Goal: Navigation & Orientation: Understand site structure

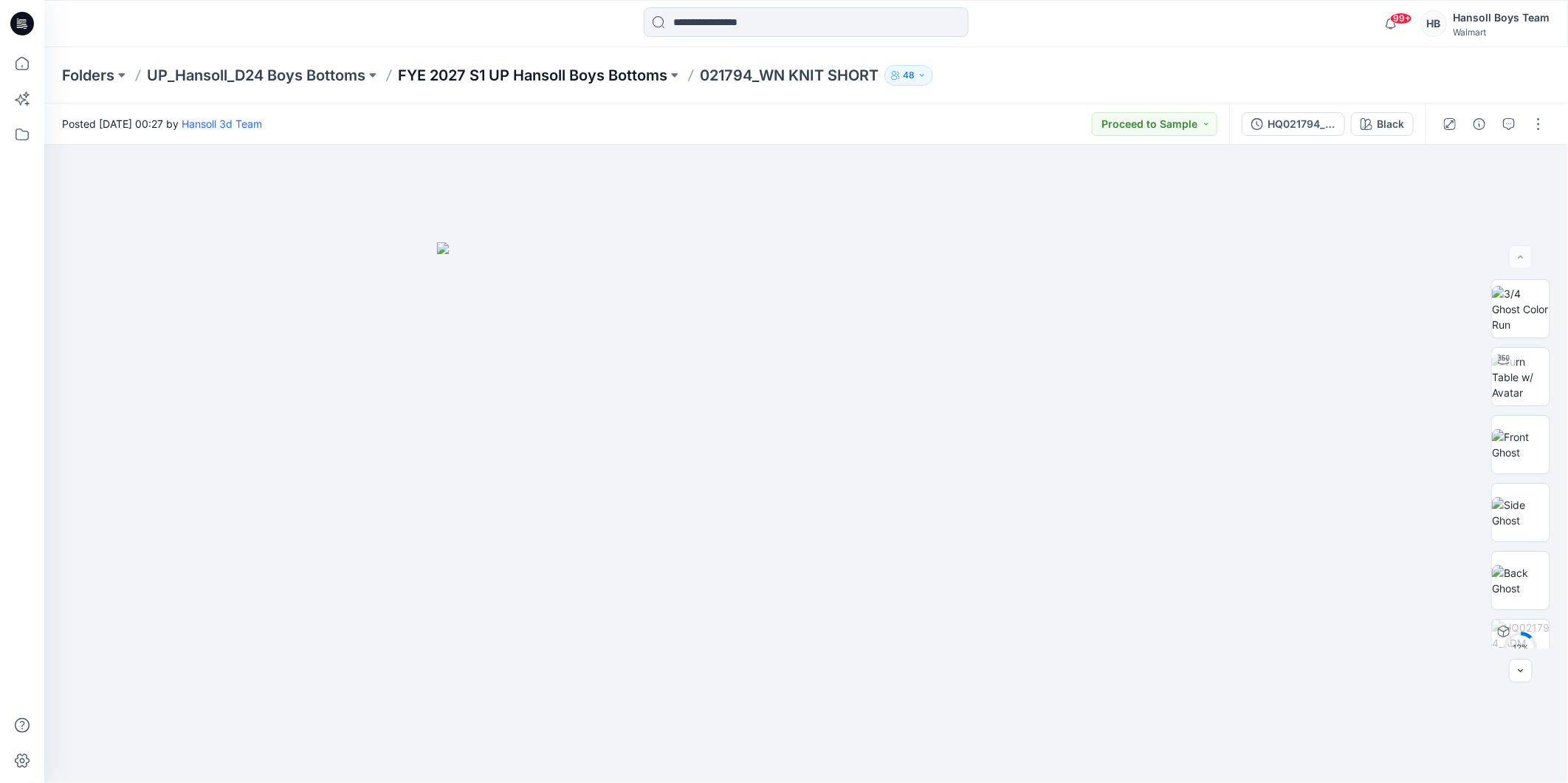
click at [498, 70] on p "FYE 2027 S1 UP Hansoll Boys Bottoms" at bounding box center [532, 75] width 269 height 21
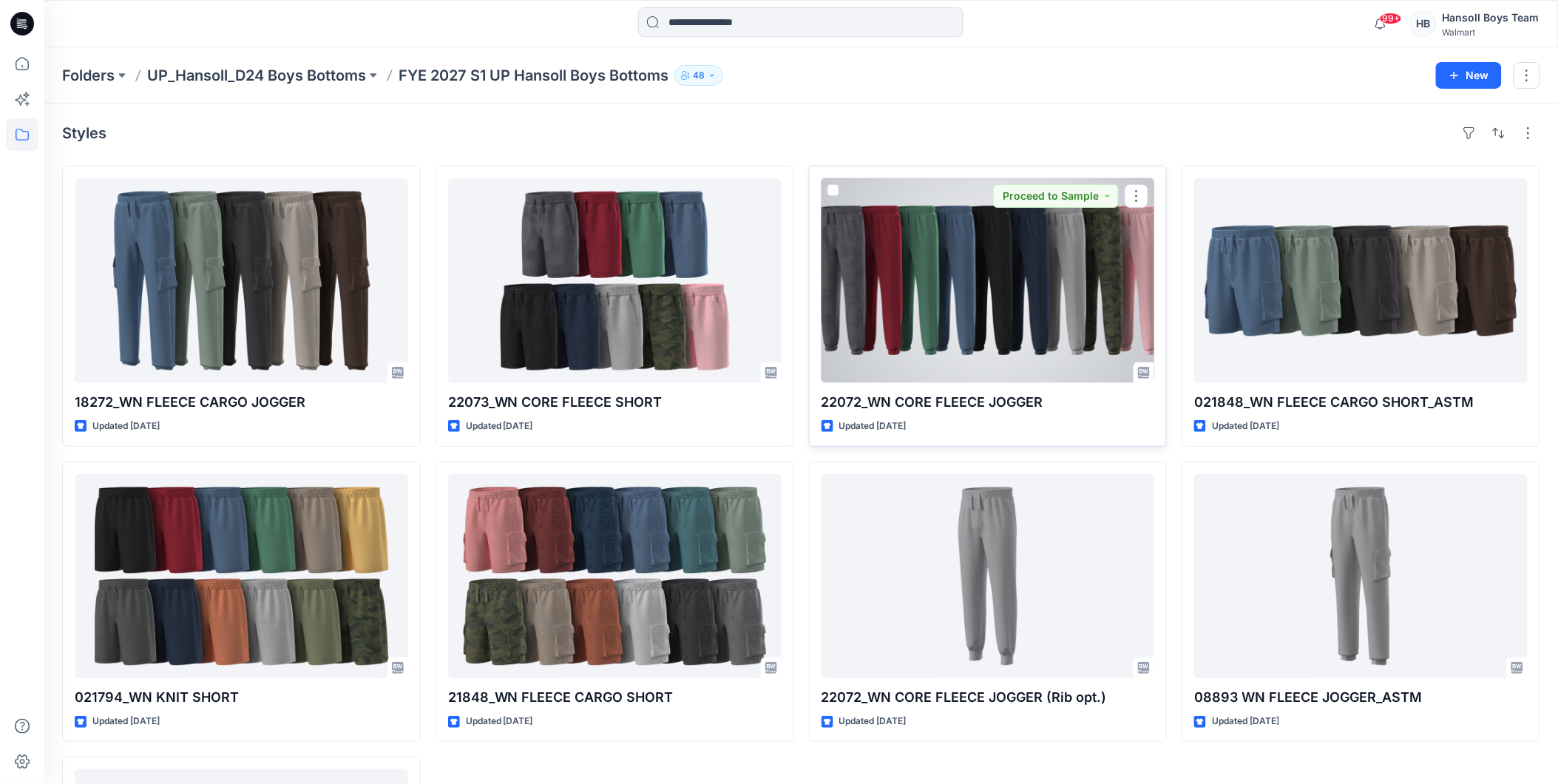
click at [969, 345] on div at bounding box center [988, 280] width 334 height 204
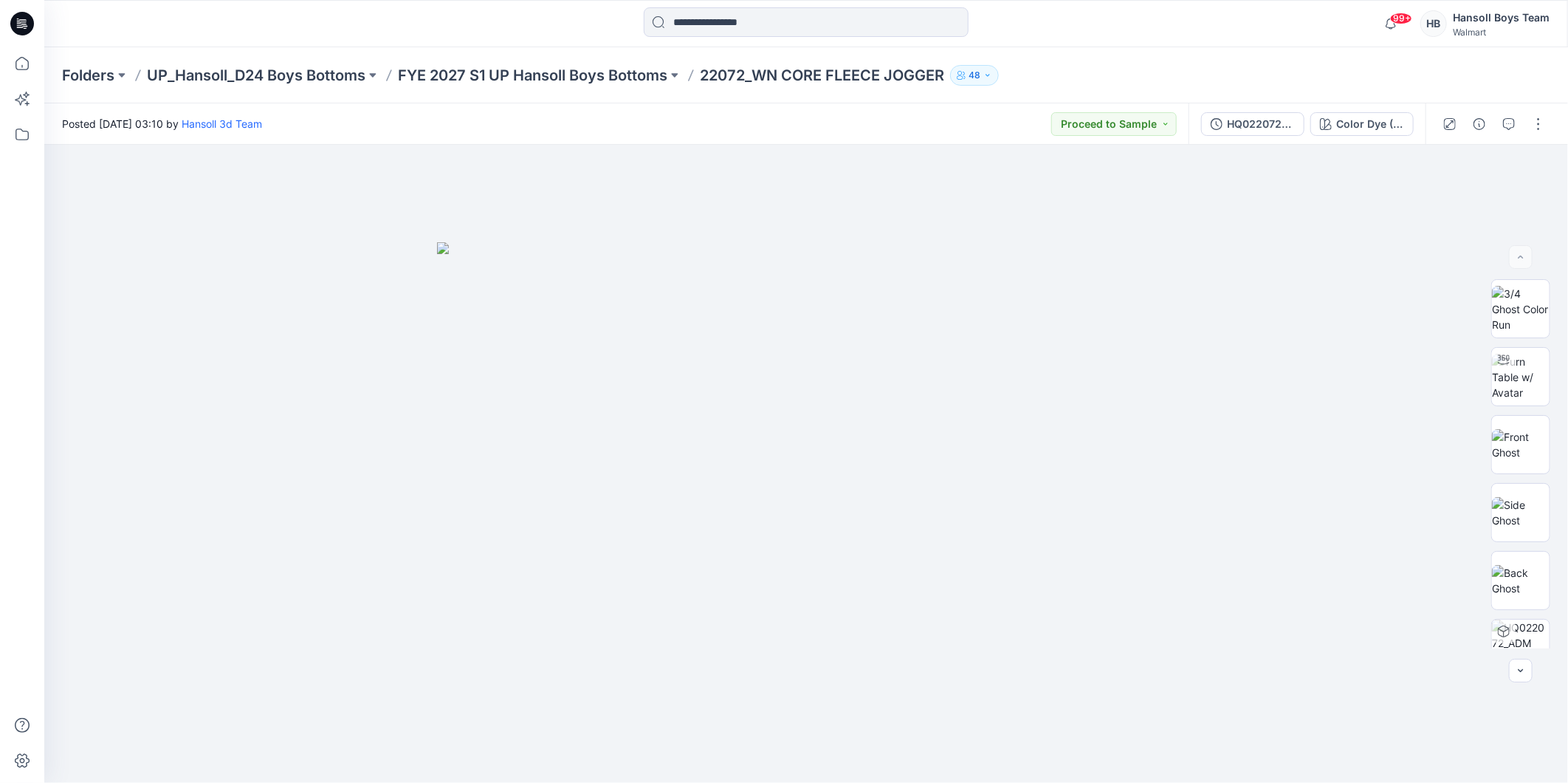
click at [86, 74] on p "Folders" at bounding box center [89, 75] width 52 height 21
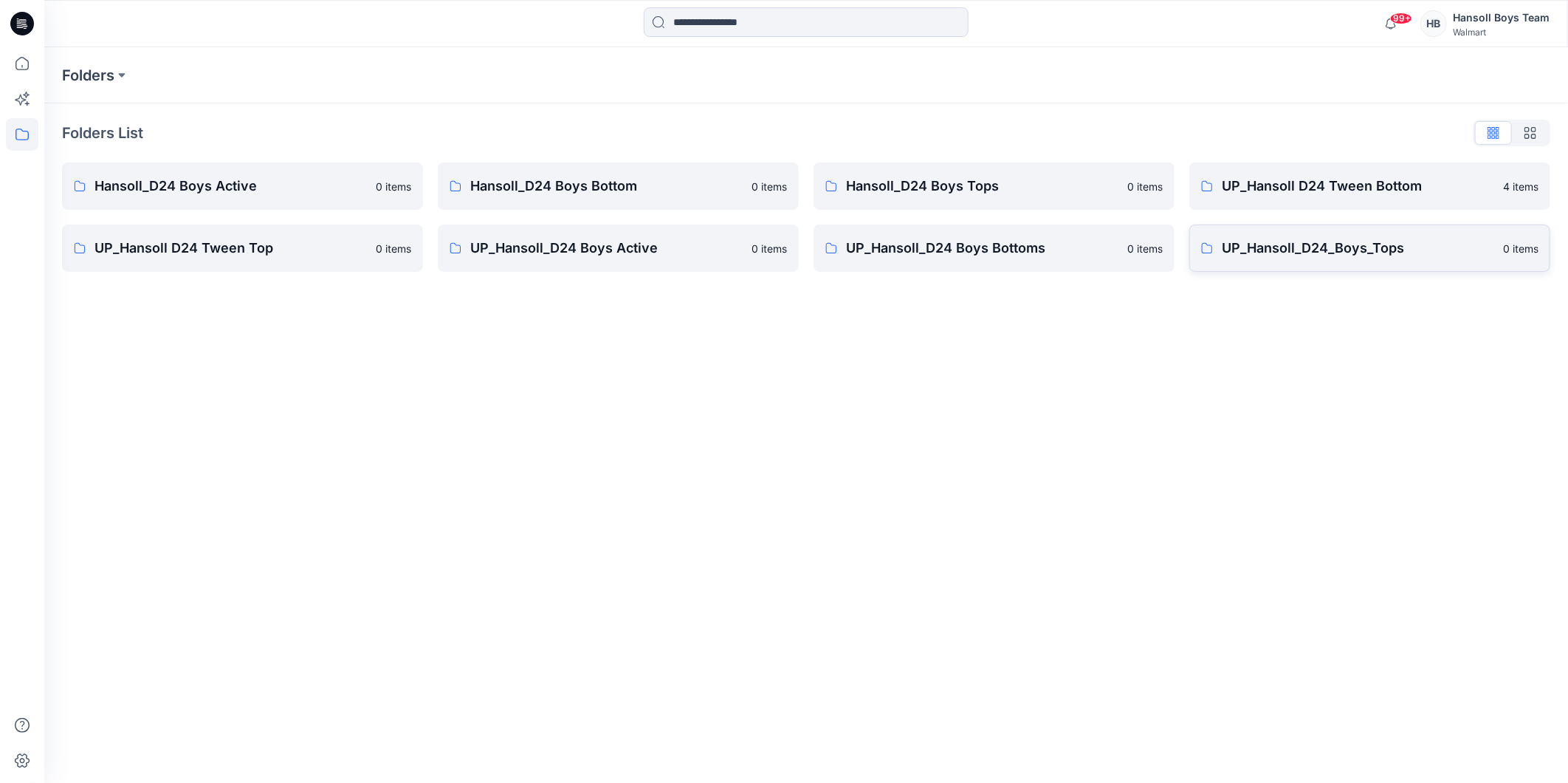
click at [1295, 256] on p "UP_Hansoll_D24_Boys_Tops" at bounding box center [1358, 248] width 272 height 21
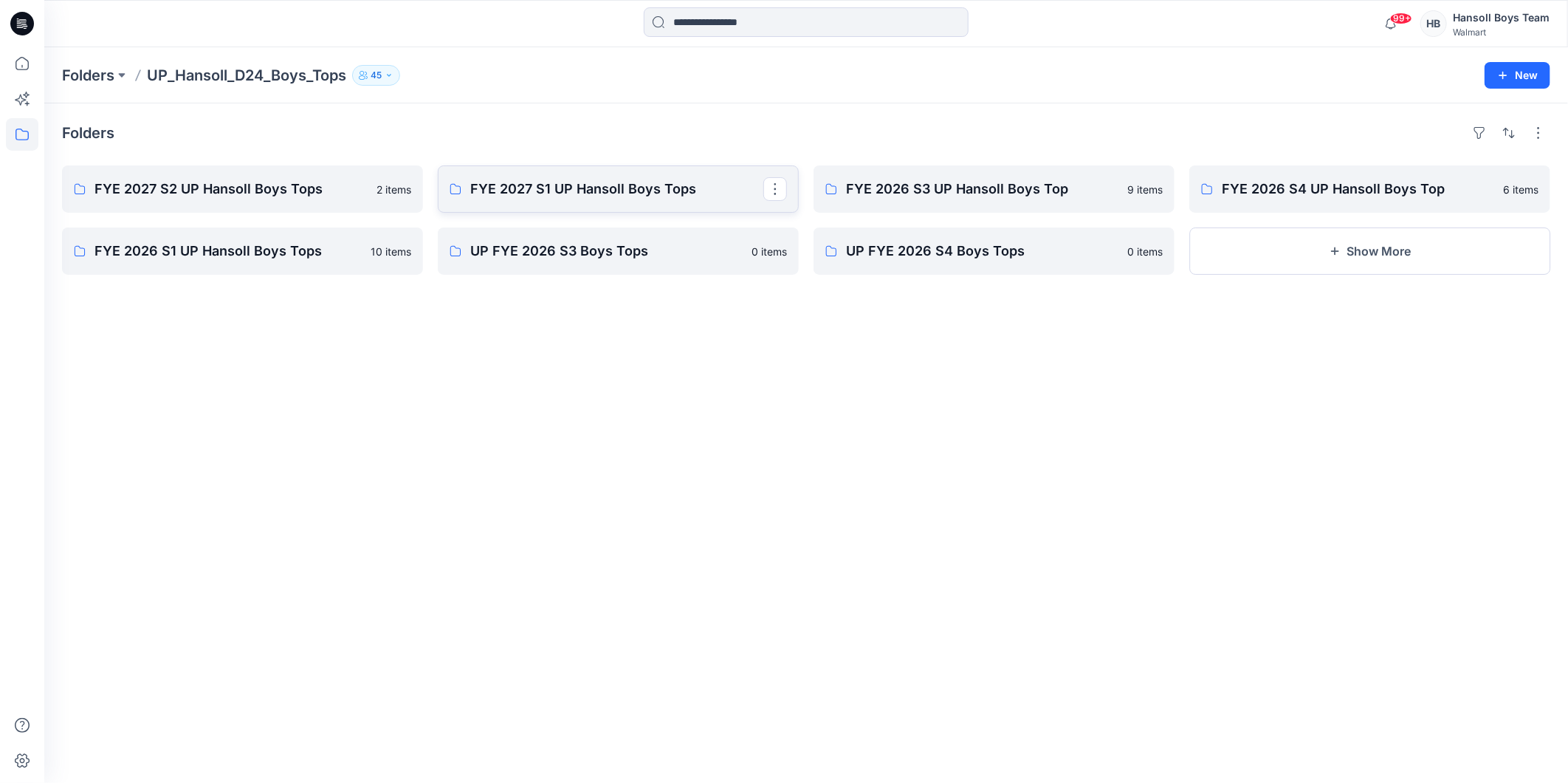
click at [507, 191] on p "FYE 2027 S1 UP Hansoll Boys Tops" at bounding box center [617, 189] width 293 height 21
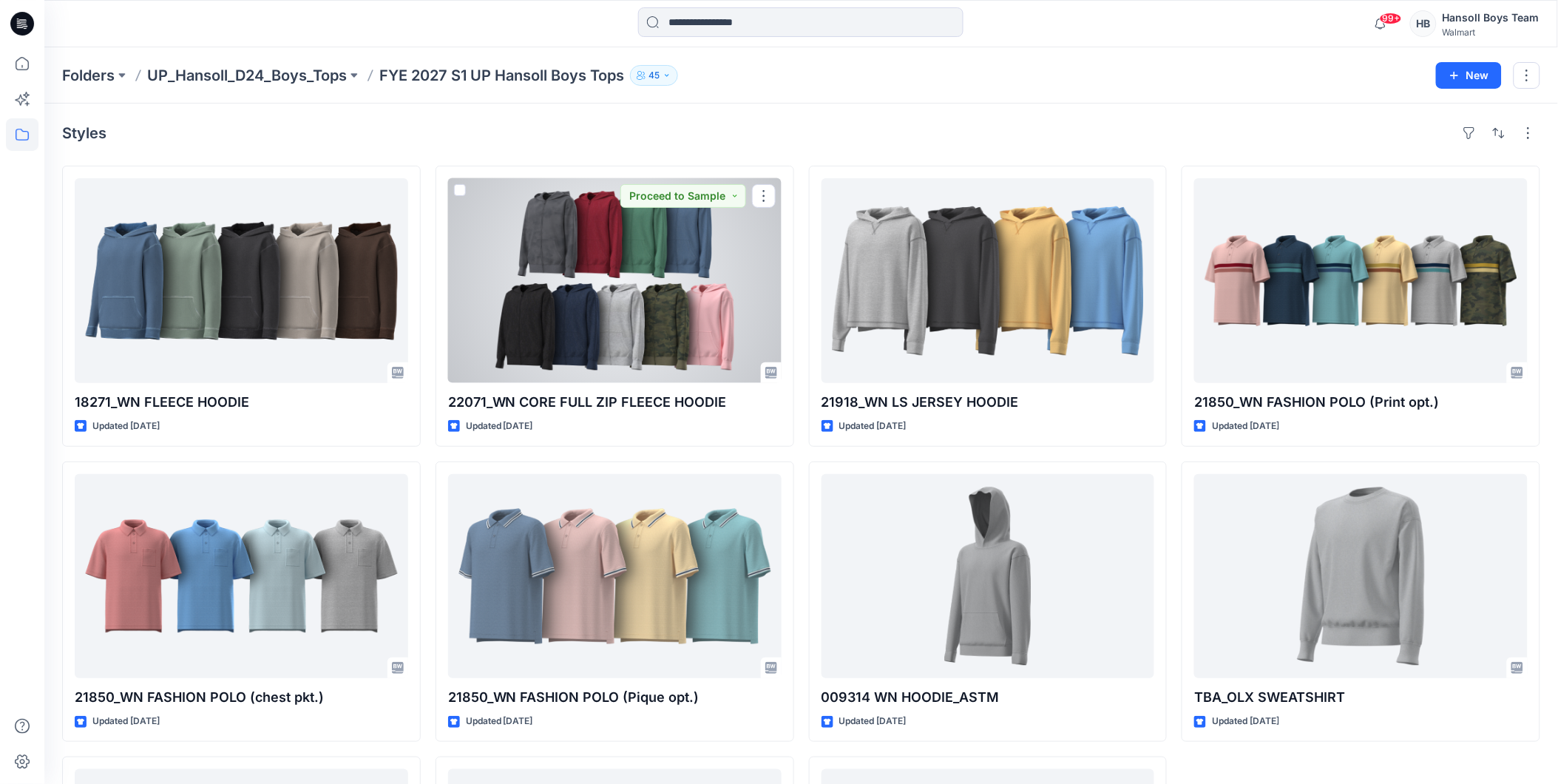
click at [512, 194] on div at bounding box center [614, 280] width 334 height 204
